Goal: Task Accomplishment & Management: Manage account settings

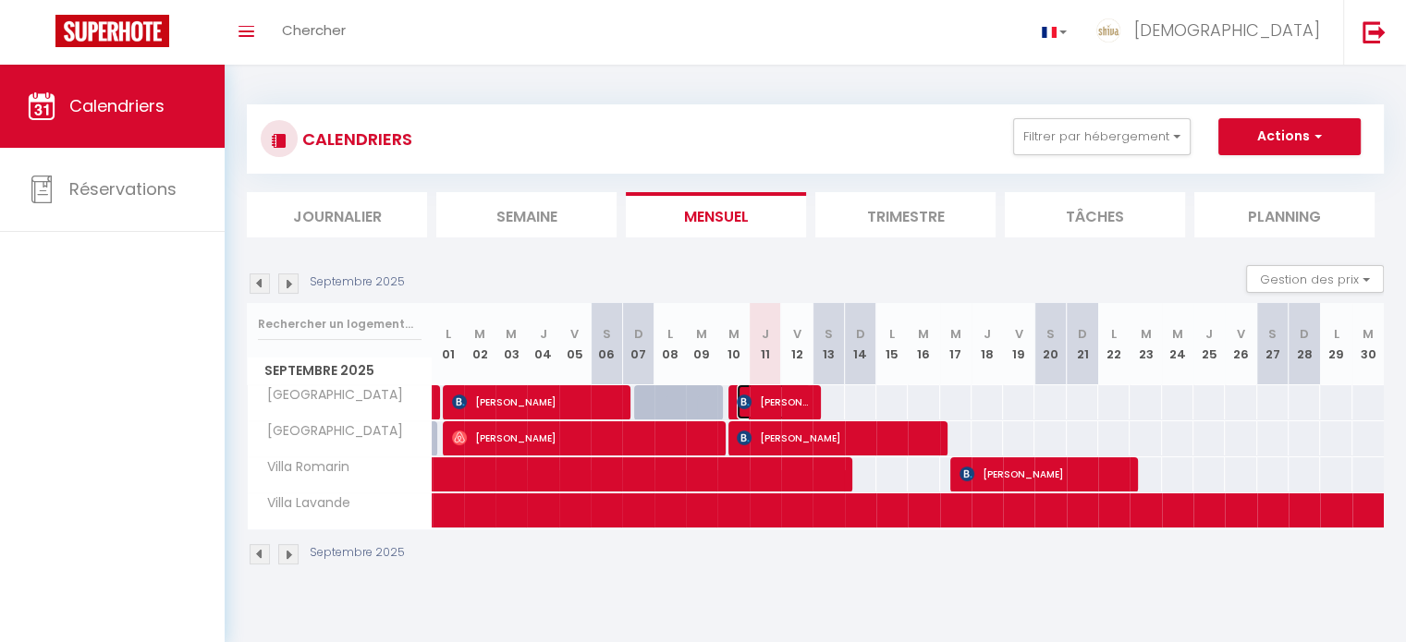
click at [799, 390] on span "[PERSON_NAME][DATE]" at bounding box center [773, 402] width 73 height 35
select select "OK"
select select "1"
select select "0"
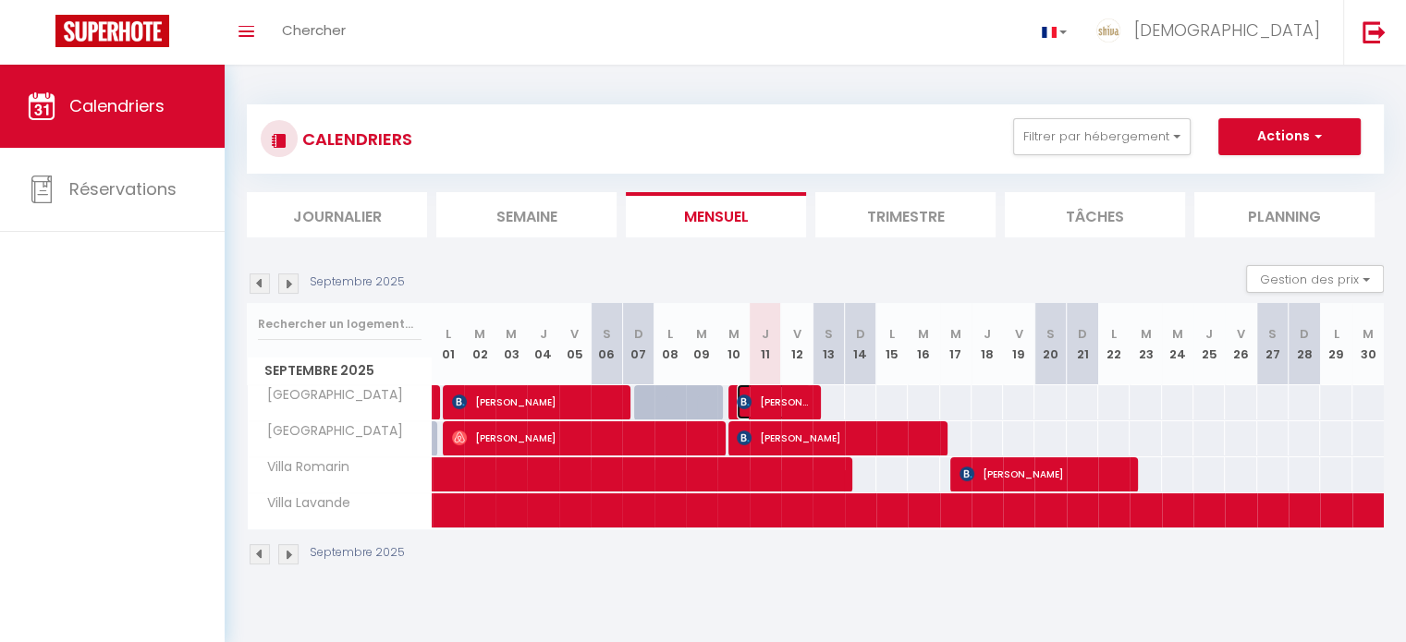
select select "1"
select select
select select "51080"
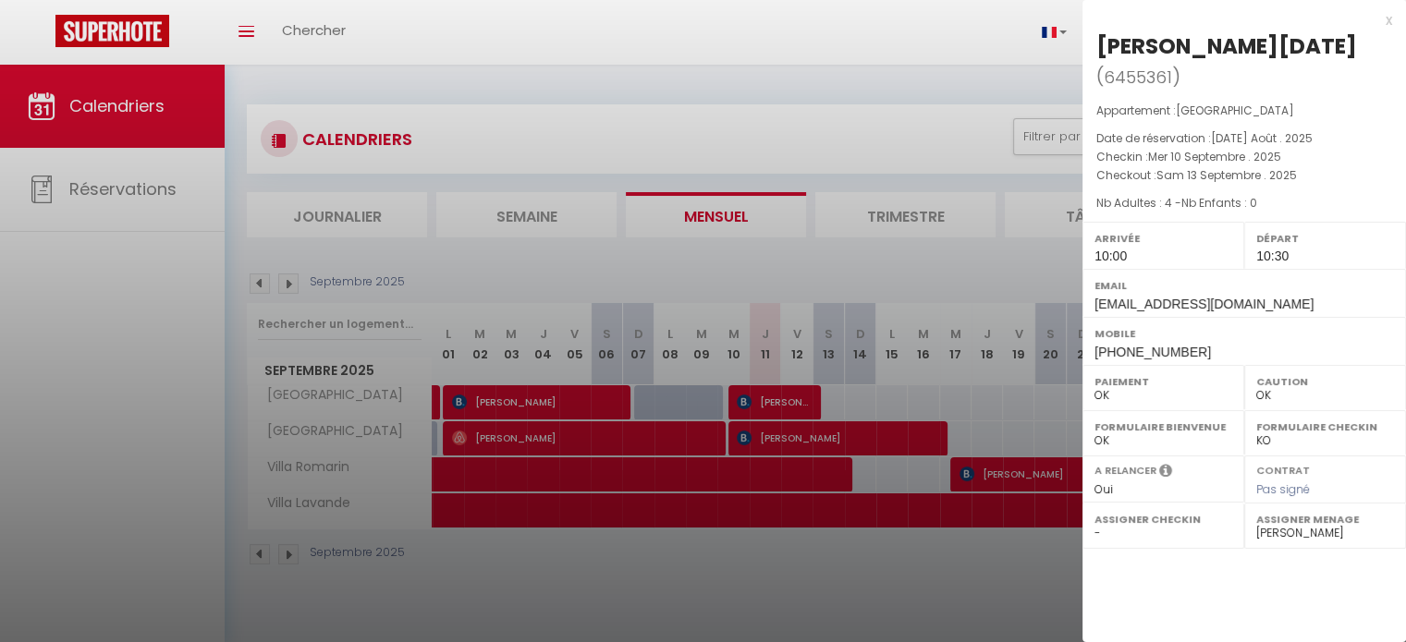
click at [913, 130] on div at bounding box center [703, 321] width 1406 height 642
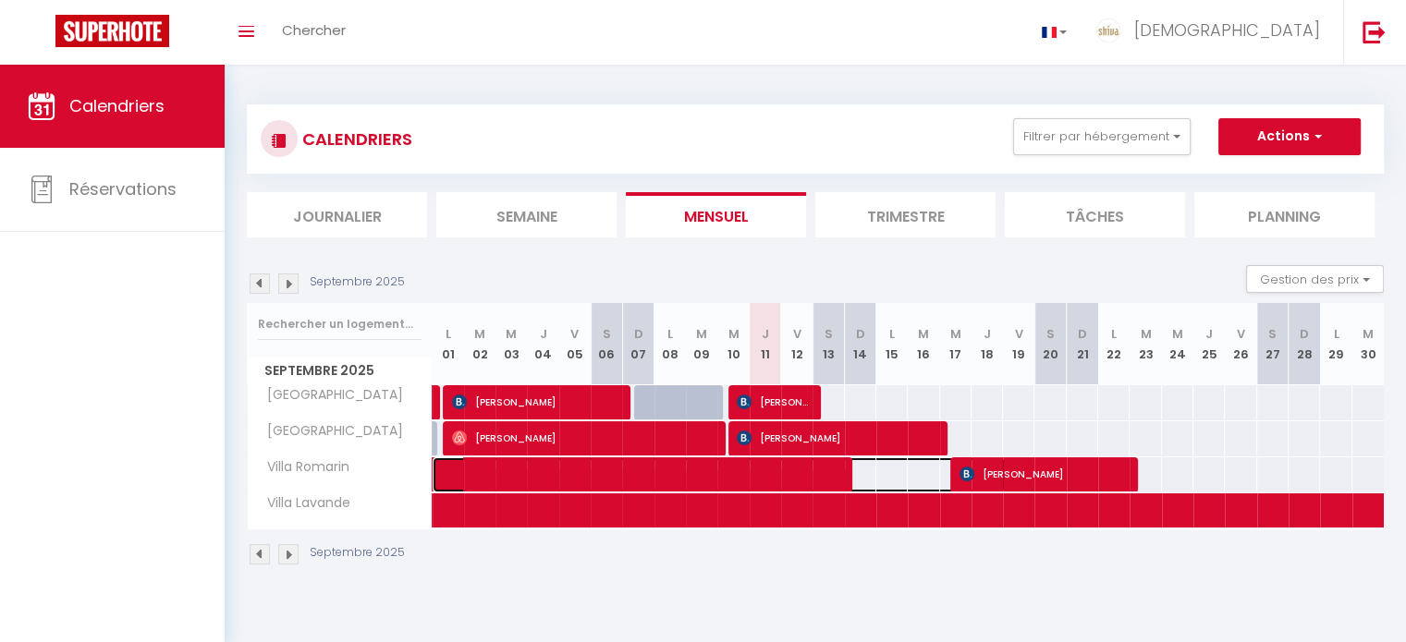
click at [836, 475] on span at bounding box center [728, 475] width 553 height 35
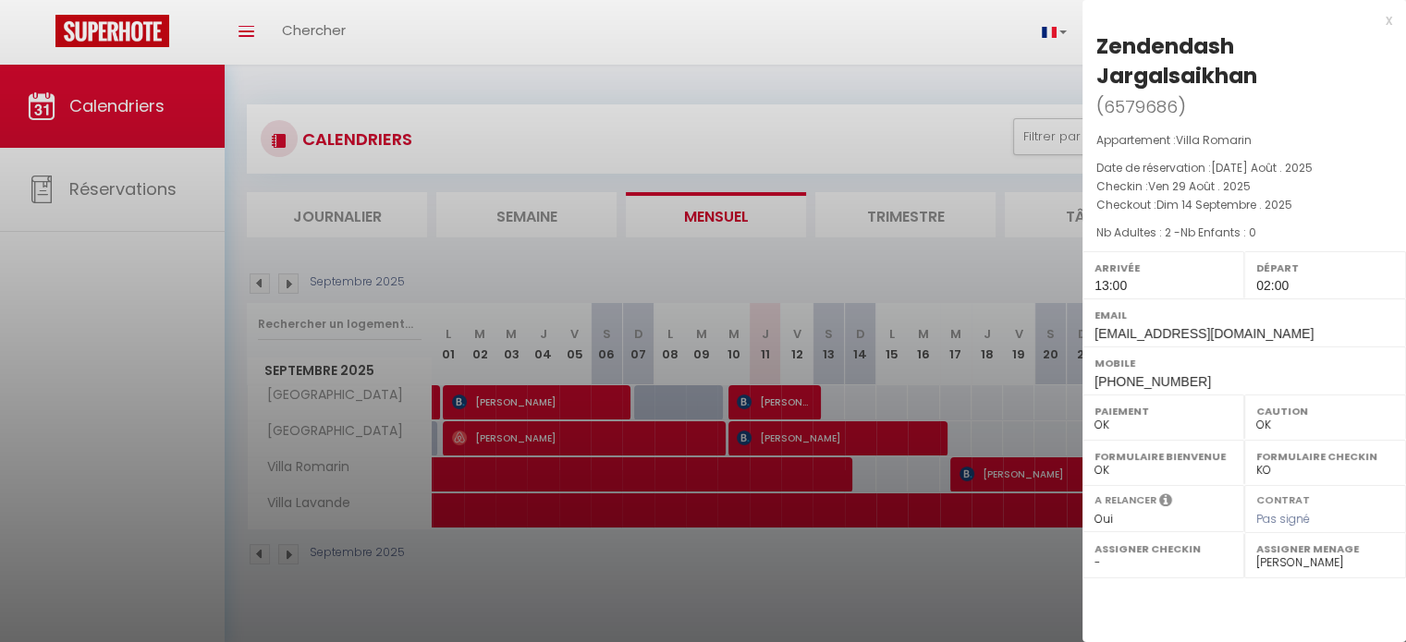
click at [819, 33] on div at bounding box center [703, 321] width 1406 height 642
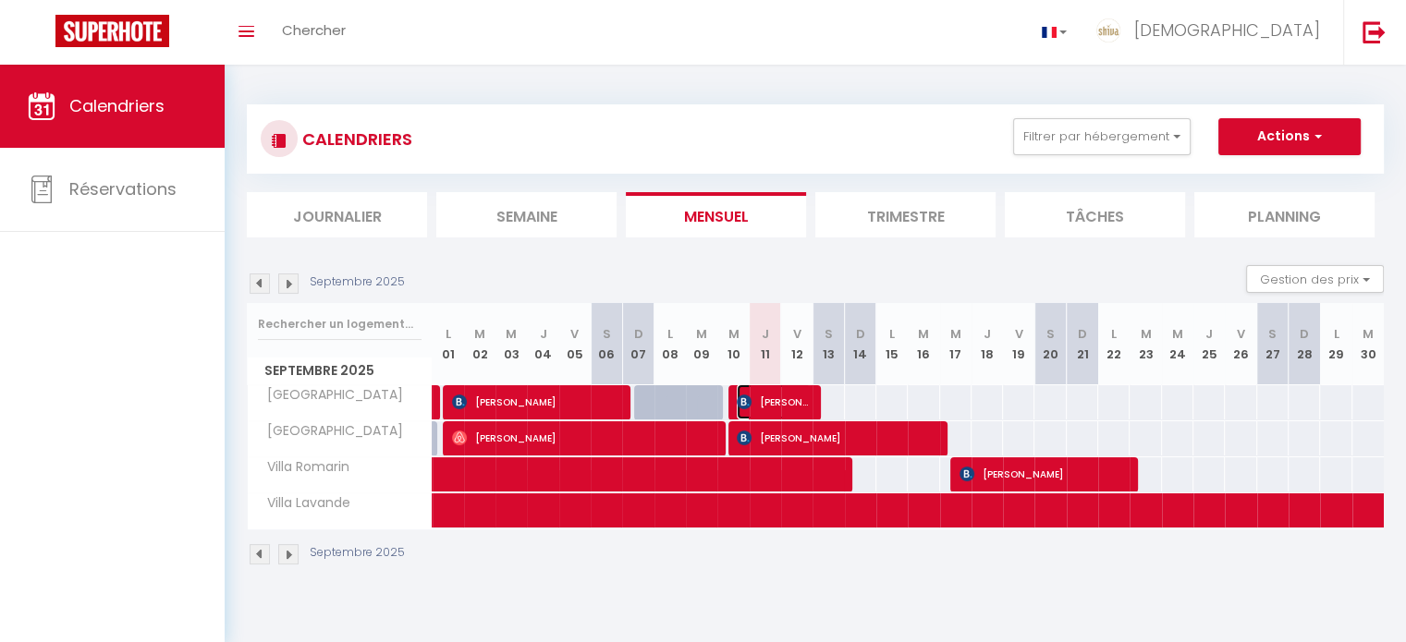
click at [801, 394] on span "[PERSON_NAME][DATE]" at bounding box center [773, 402] width 73 height 35
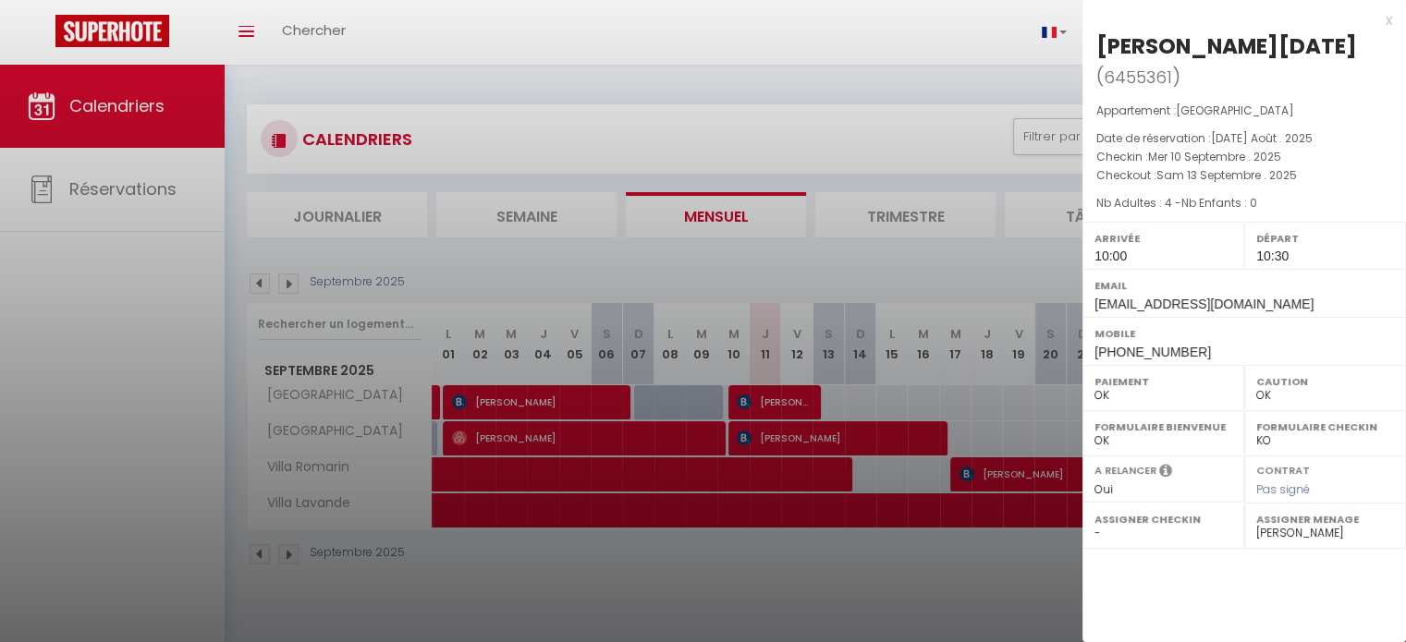
click at [845, 75] on div at bounding box center [703, 321] width 1406 height 642
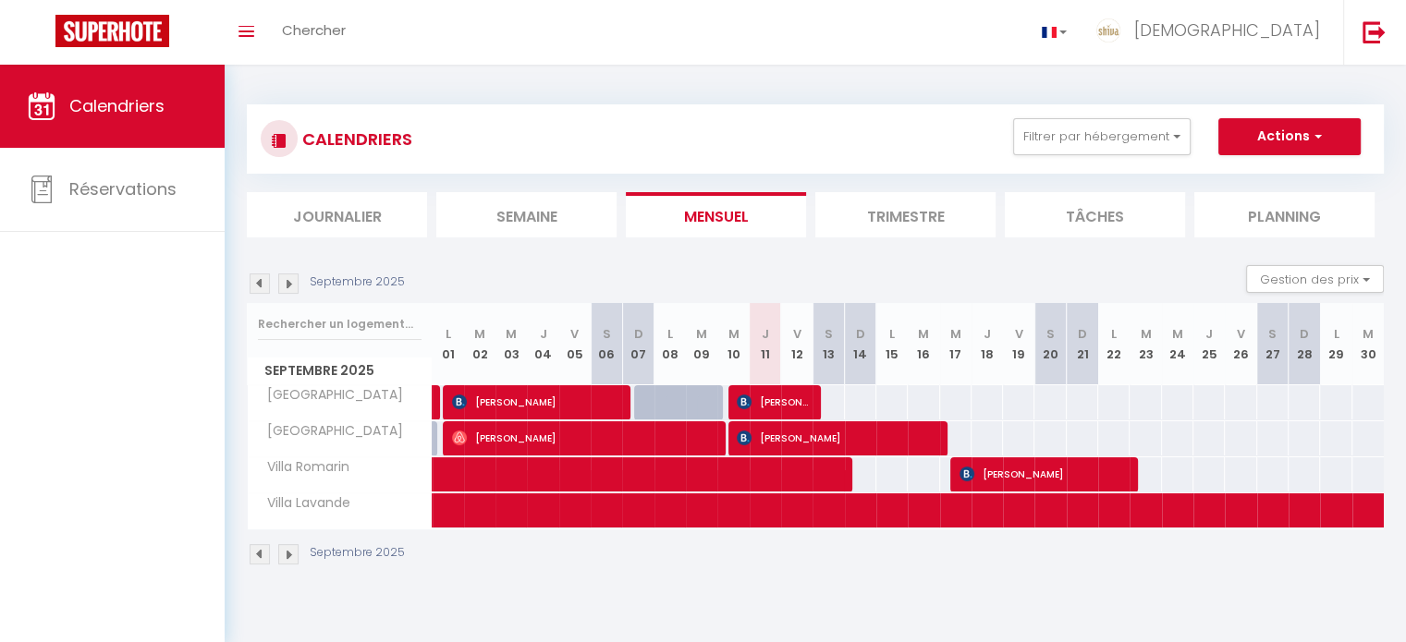
click at [1129, 463] on div "90" at bounding box center [1145, 475] width 32 height 34
click at [1105, 469] on span "[PERSON_NAME]" at bounding box center [1042, 474] width 167 height 35
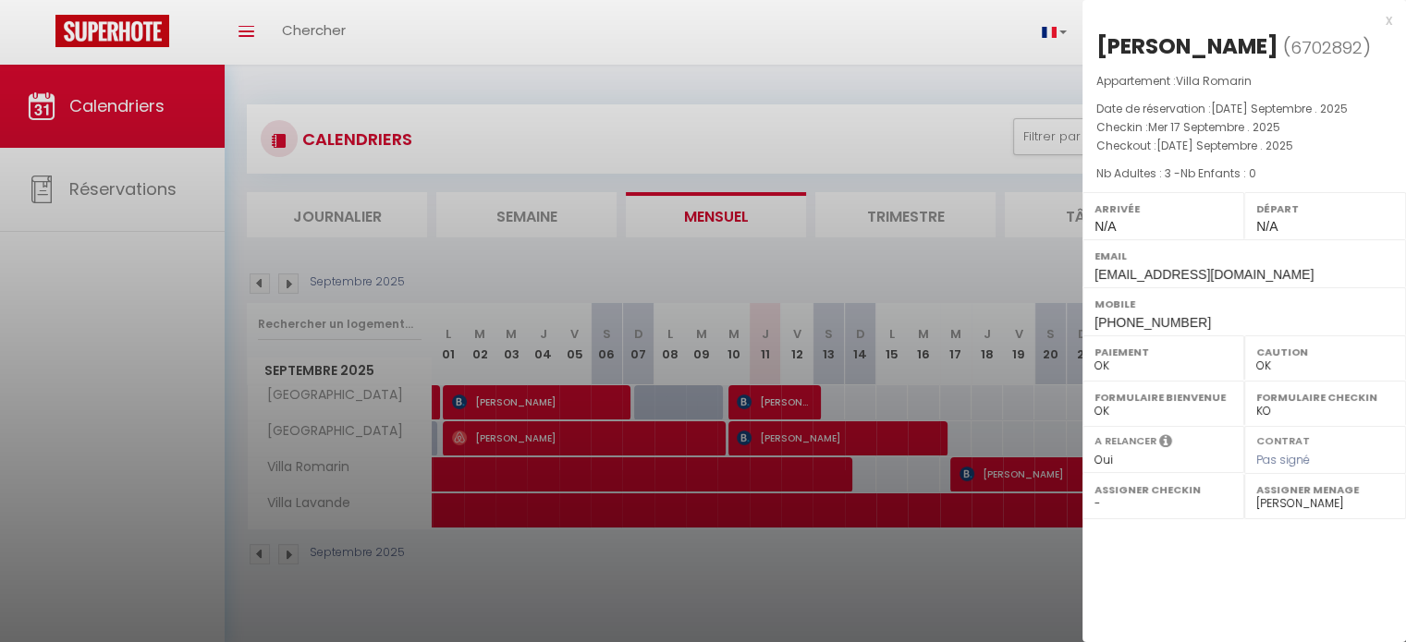
click at [897, 76] on div at bounding box center [703, 321] width 1406 height 642
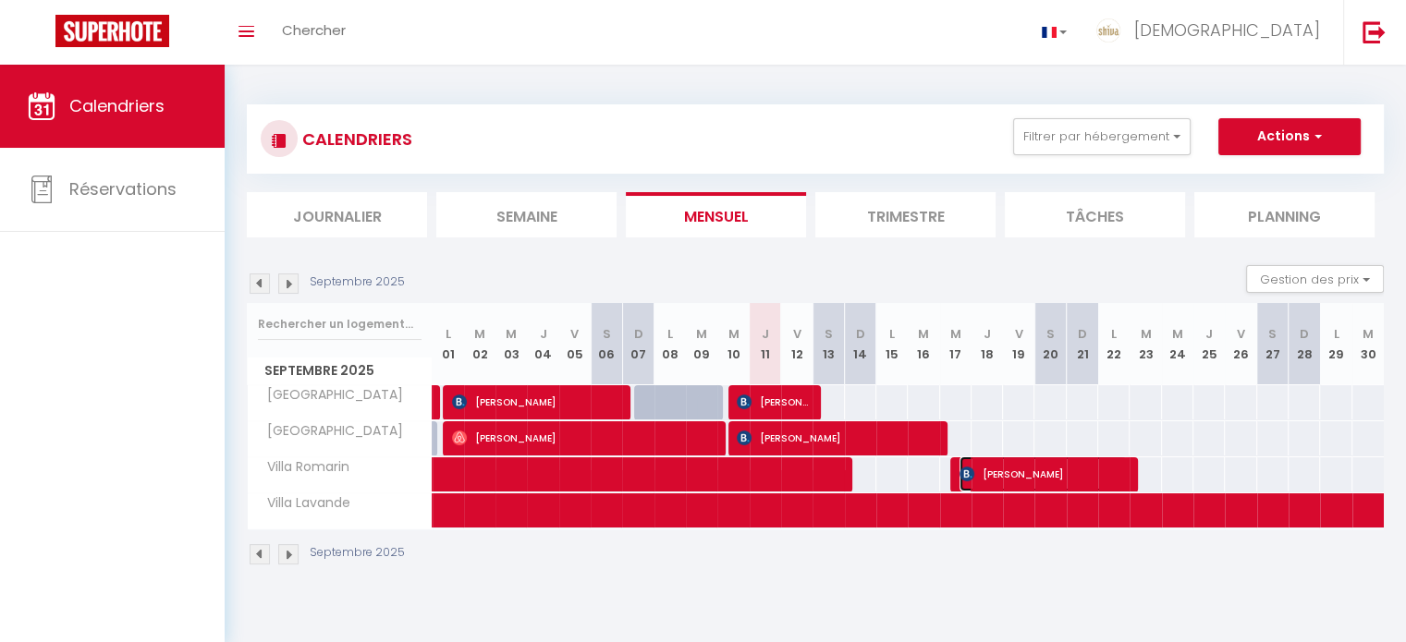
click at [1065, 472] on span "[PERSON_NAME]" at bounding box center [1042, 474] width 167 height 35
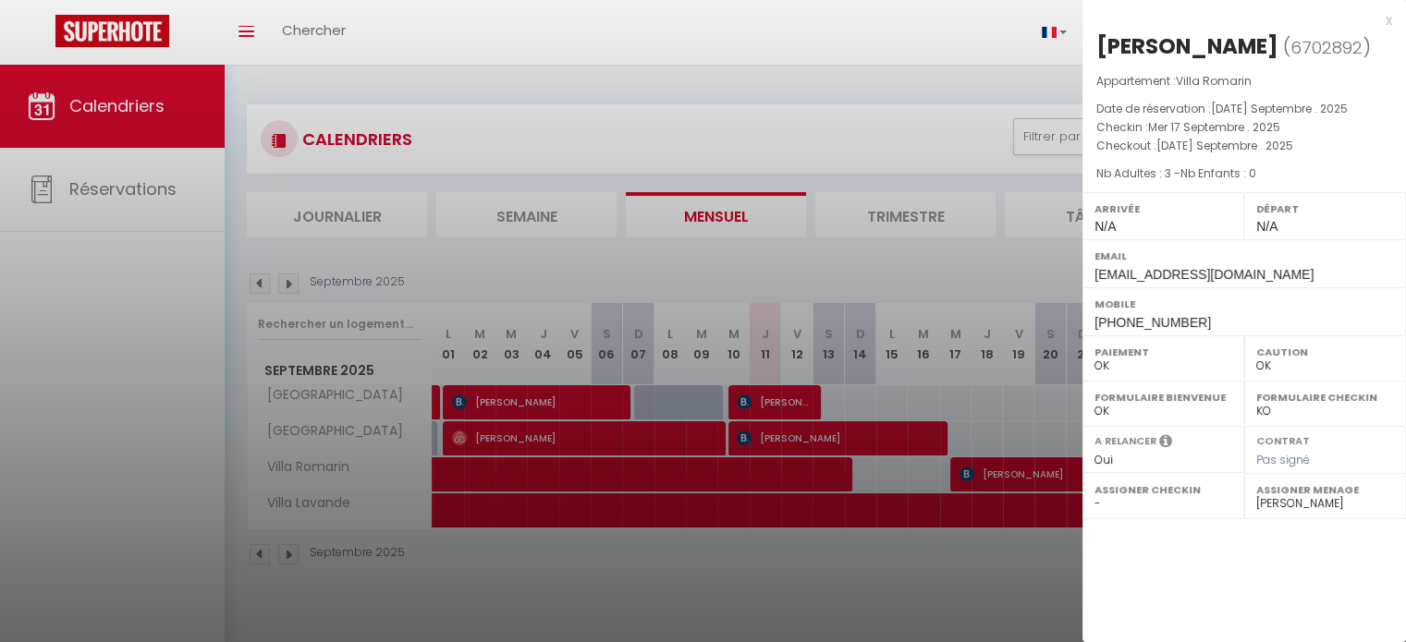
click at [787, 130] on div at bounding box center [703, 321] width 1406 height 642
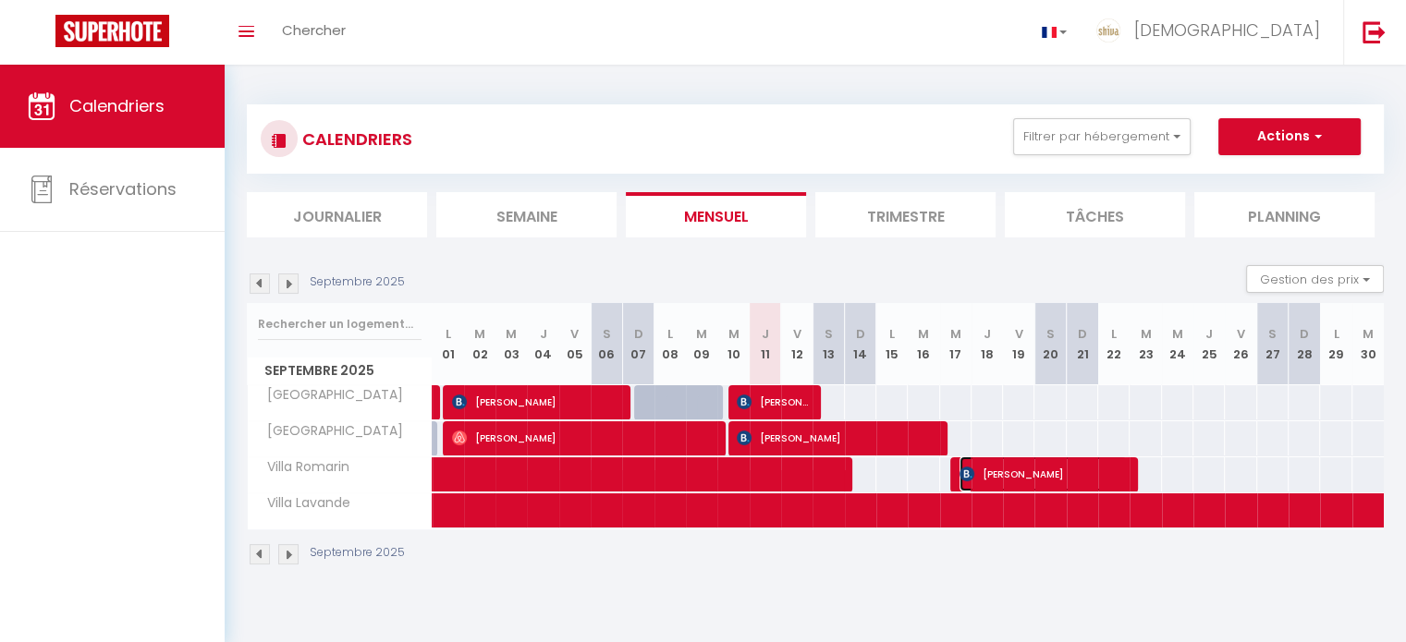
click at [1020, 464] on span "[PERSON_NAME]" at bounding box center [1042, 474] width 167 height 35
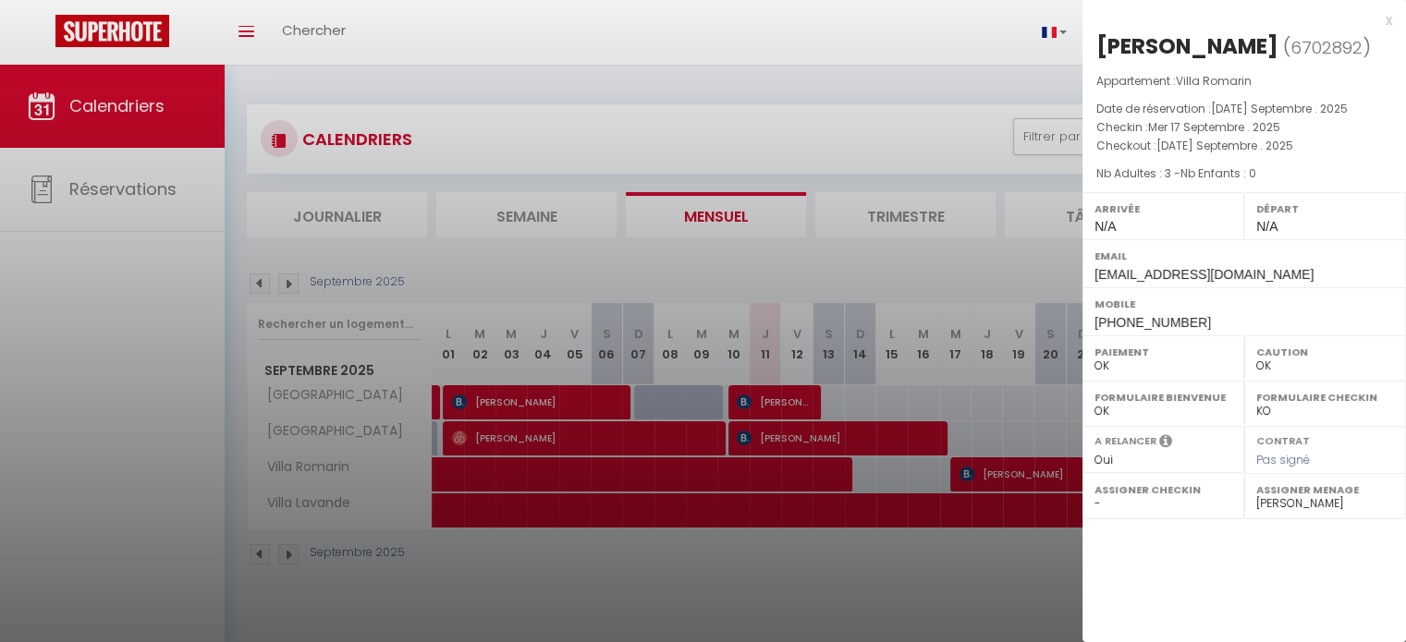
click at [858, 29] on div at bounding box center [703, 321] width 1406 height 642
